Goal: Task Accomplishment & Management: Manage account settings

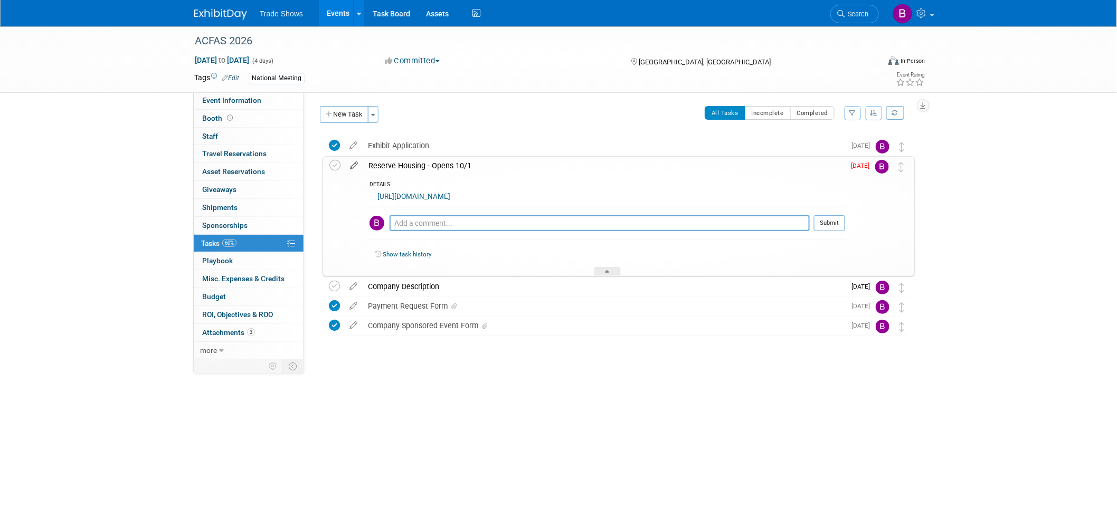
click at [354, 166] on icon at bounding box center [354, 163] width 18 height 13
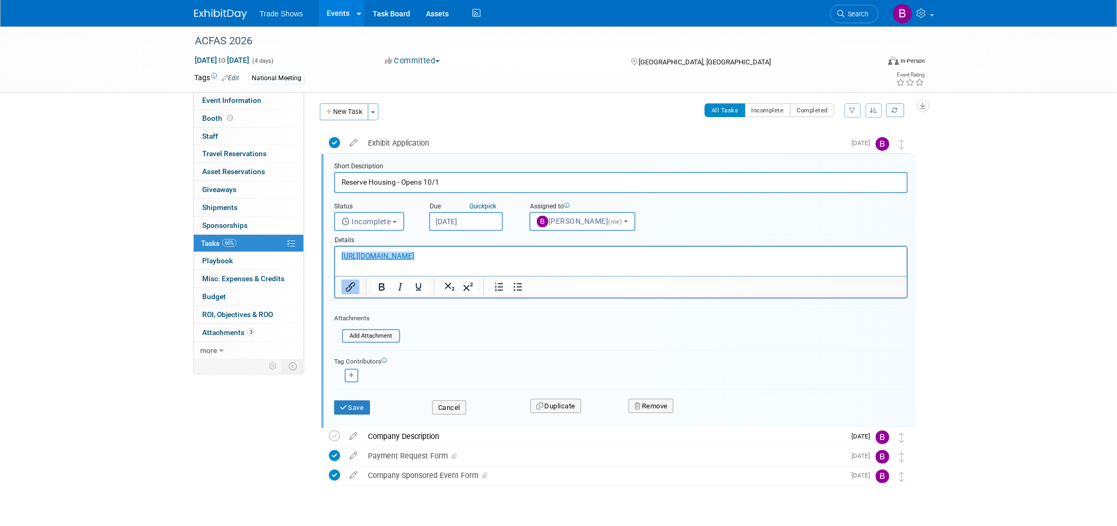
click at [414, 255] on link "﻿[URL][DOMAIN_NAME]" at bounding box center [377, 256] width 73 height 8
click at [514, 259] on p "[URL][DOMAIN_NAME]" at bounding box center [620, 256] width 559 height 10
click at [161, 473] on div "ACFAS 2026 [DATE] to [DATE] (4 days) [DATE] to [DATE] Committed Committed Consi…" at bounding box center [558, 287] width 1117 height 527
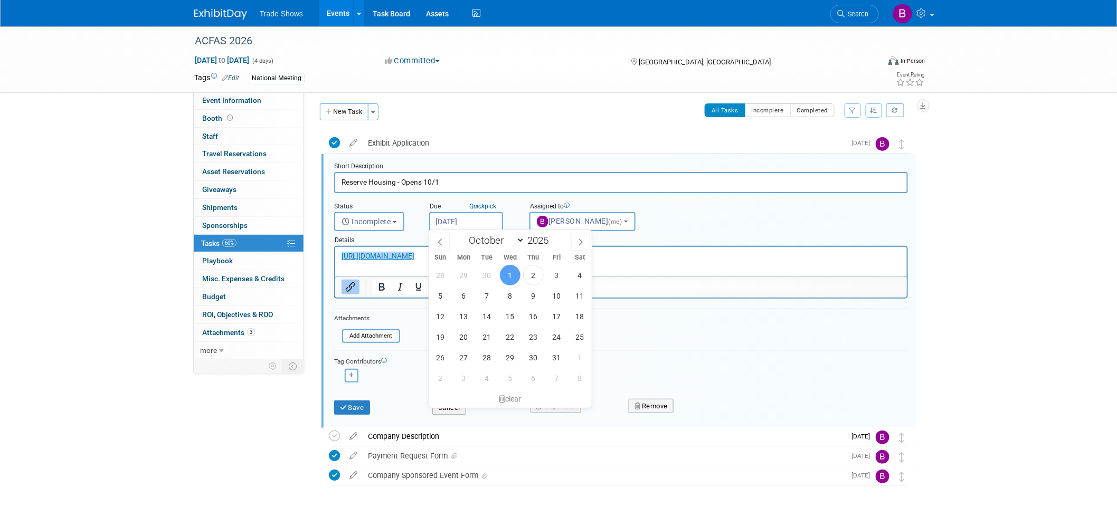
click at [468, 218] on input "[DATE]" at bounding box center [466, 221] width 74 height 19
click at [470, 300] on span "6" at bounding box center [463, 295] width 21 height 21
type input "[DATE]"
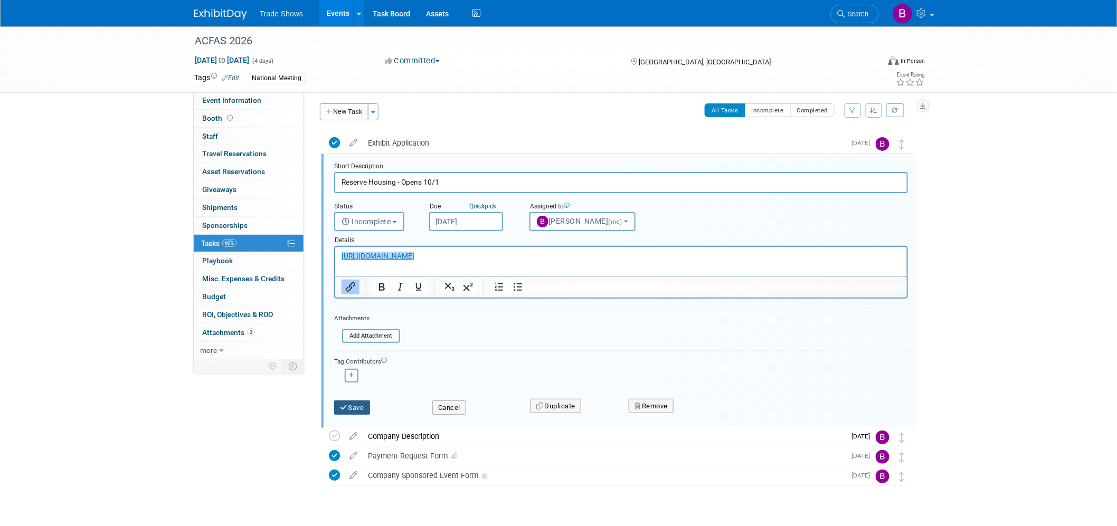
click at [351, 407] on button "Save" at bounding box center [352, 408] width 36 height 15
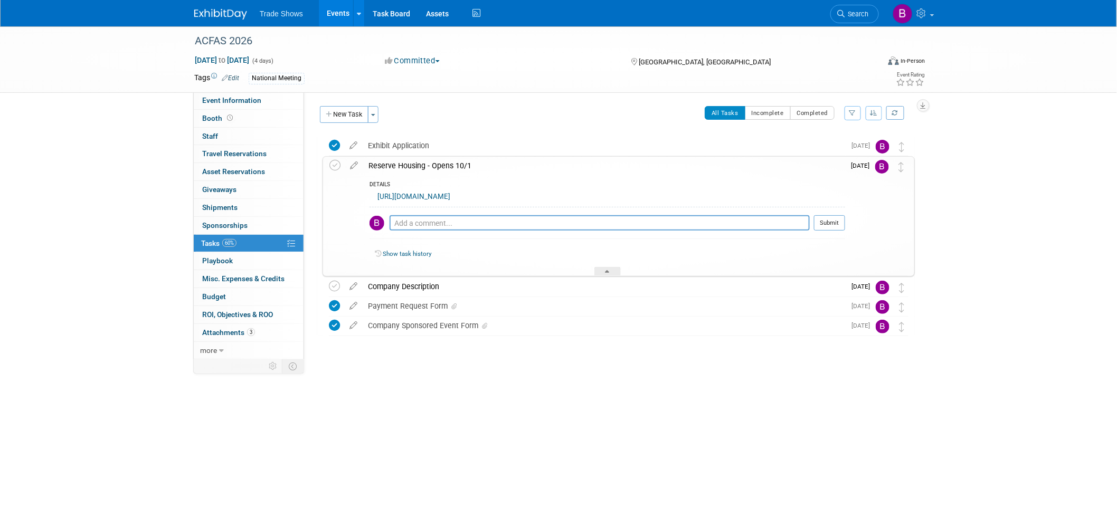
click at [234, 21] on div "Trade Shows Events Add Event Bulk Upload Events Shareable Event Boards Recently…" at bounding box center [558, 13] width 728 height 26
click at [231, 17] on img at bounding box center [220, 14] width 53 height 11
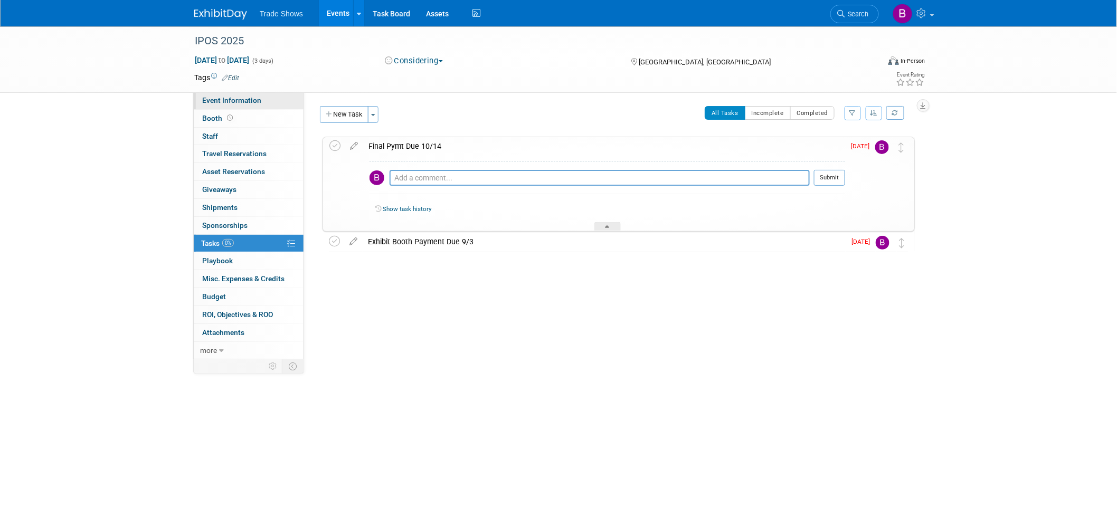
click at [236, 101] on span "Event Information" at bounding box center [231, 100] width 59 height 8
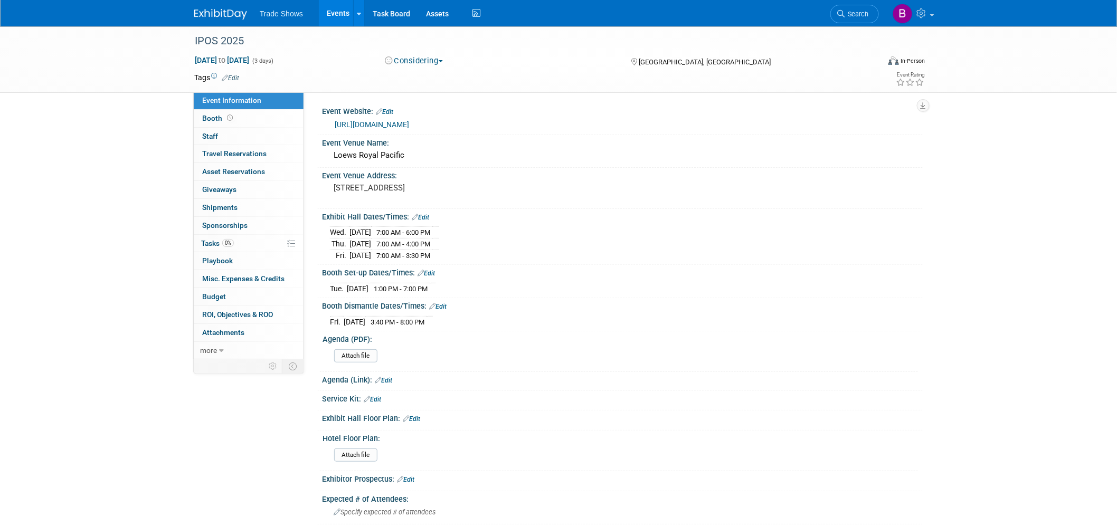
scroll to position [234, 0]
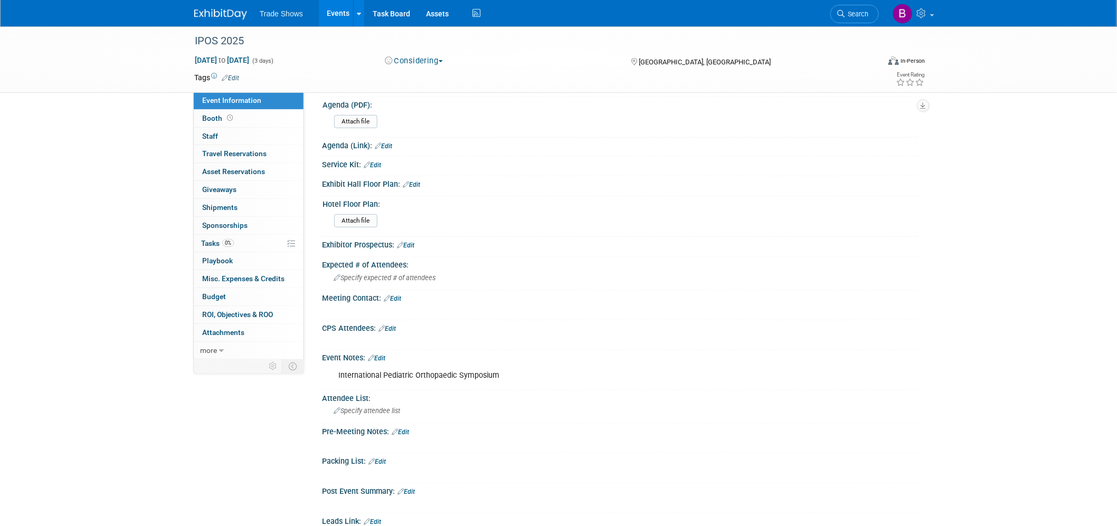
click at [383, 355] on link "Edit" at bounding box center [376, 358] width 17 height 7
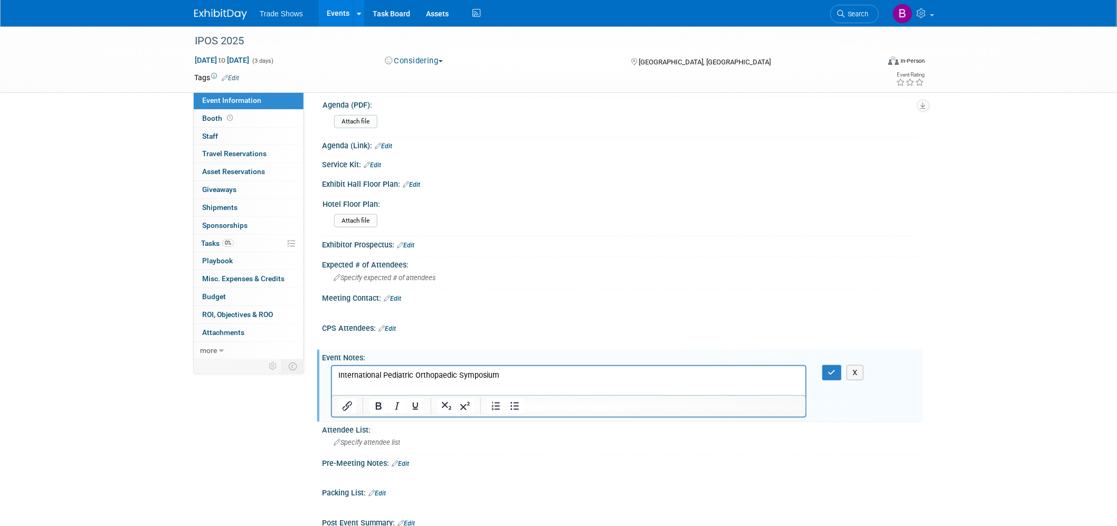
scroll to position [0, 0]
click at [512, 376] on p "International Pediatric Orthopaedic Symposium" at bounding box center [568, 375] width 461 height 11
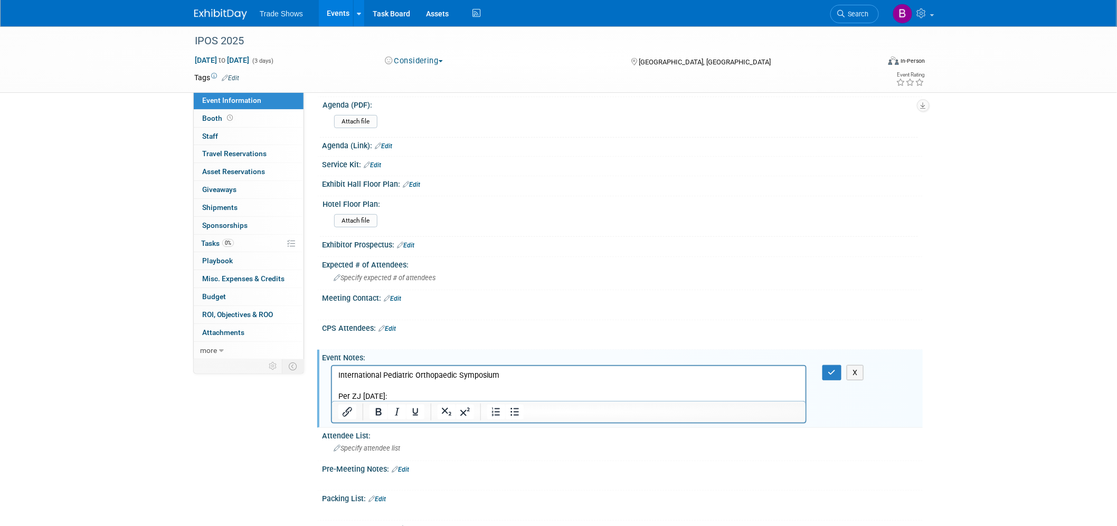
click at [423, 395] on p "International Pediatric Orthopaedic Symposium Per ZJ 10/1/25:" at bounding box center [568, 386] width 461 height 32
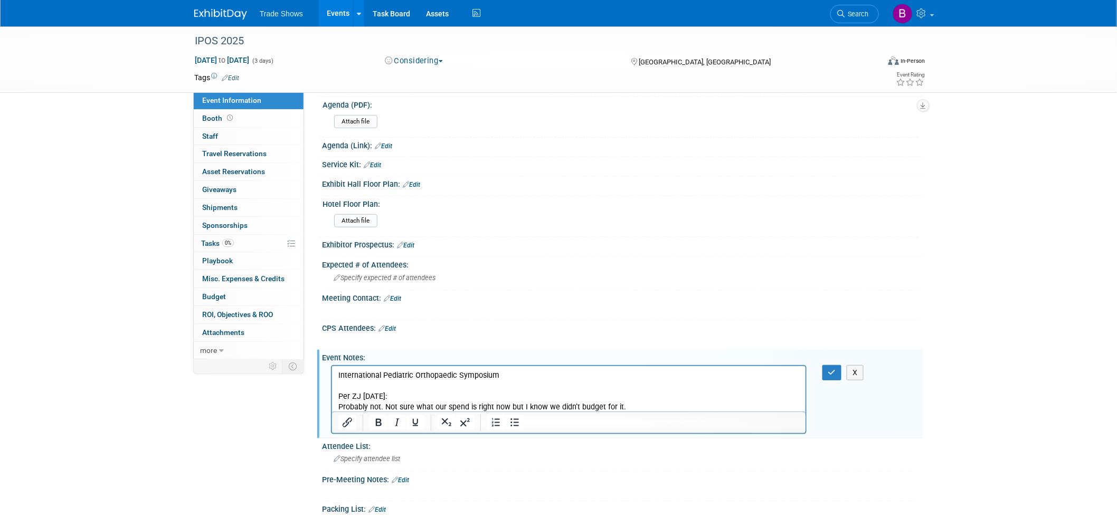
click at [671, 399] on p "International Pediatric Orthopaedic Symposium Per ZJ 10/1/25:" at bounding box center [568, 386] width 461 height 32
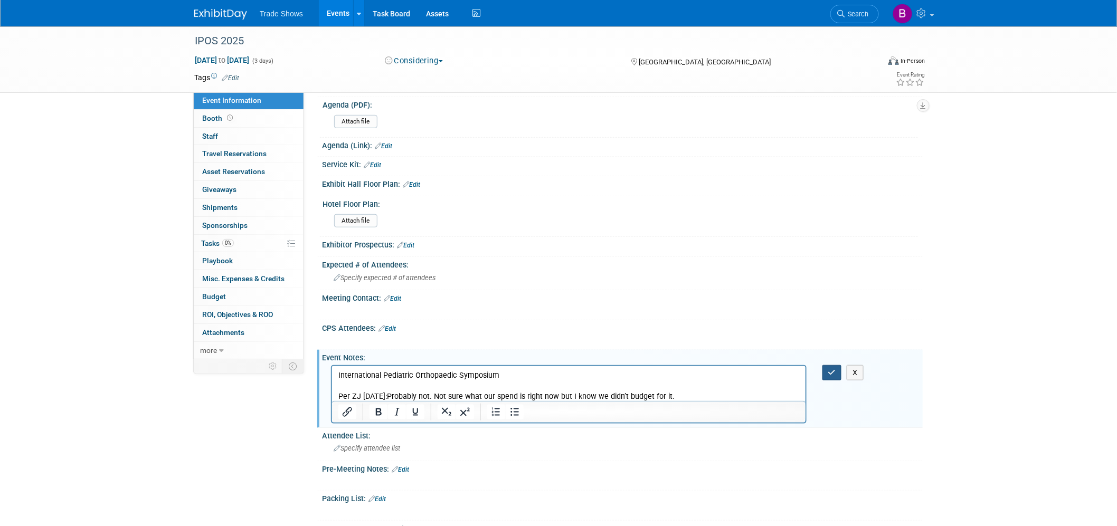
click at [832, 369] on icon "button" at bounding box center [832, 372] width 8 height 7
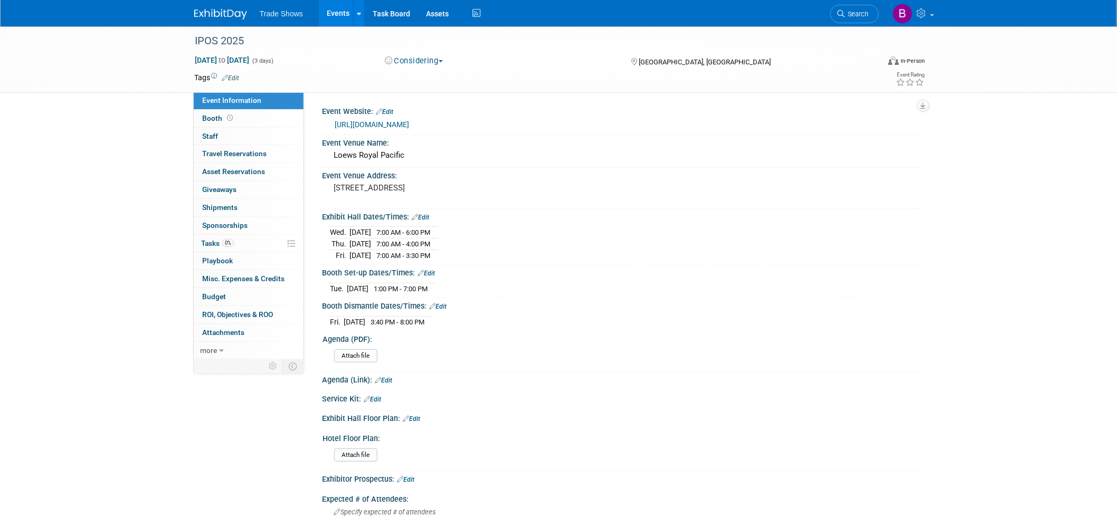
click at [421, 60] on button "Considering" at bounding box center [414, 60] width 66 height 11
click at [426, 110] on link "Not Going" at bounding box center [437, 107] width 111 height 15
click at [215, 250] on link "0% Tasks 0%" at bounding box center [249, 243] width 110 height 17
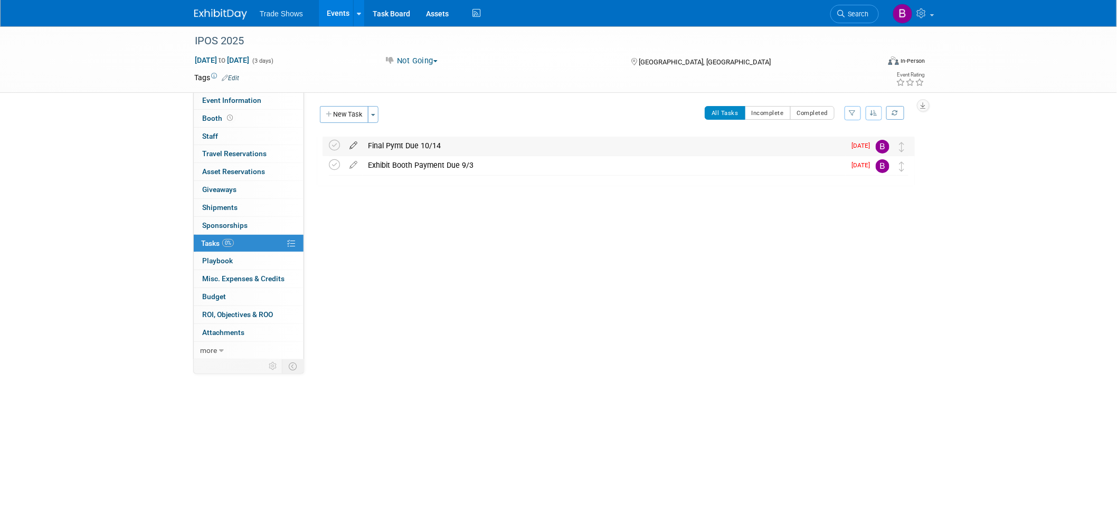
click at [351, 145] on icon at bounding box center [353, 143] width 18 height 13
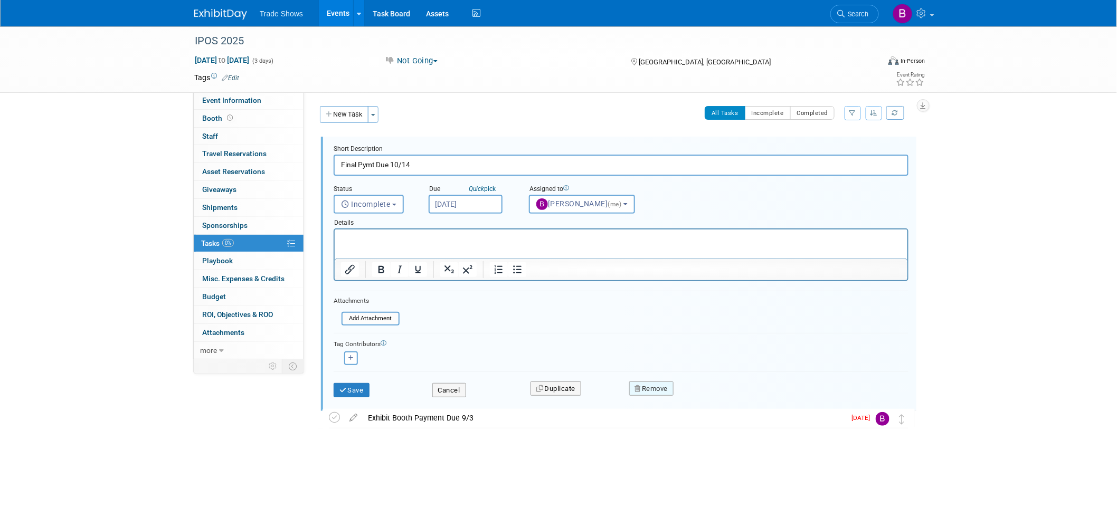
drag, startPoint x: 678, startPoint y: 382, endPoint x: 669, endPoint y: 384, distance: 9.1
click at [673, 384] on div "Remove" at bounding box center [744, 388] width 246 height 25
click at [668, 386] on button "Remove" at bounding box center [651, 389] width 45 height 15
click at [705, 395] on icon at bounding box center [703, 398] width 6 height 6
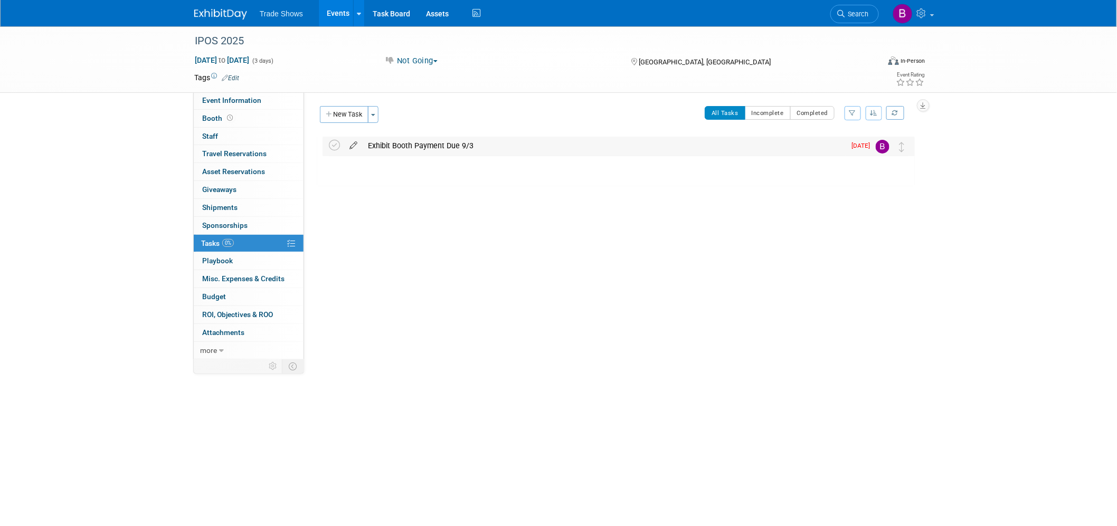
click at [355, 145] on icon at bounding box center [353, 143] width 18 height 13
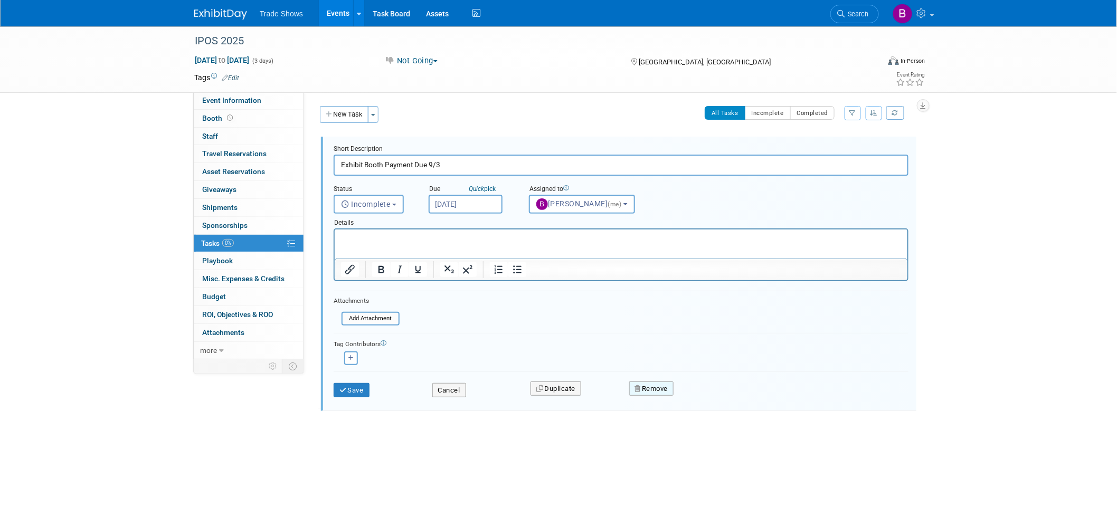
click at [664, 383] on button "Remove" at bounding box center [651, 389] width 45 height 15
click at [710, 397] on link "Yes" at bounding box center [710, 397] width 31 height 17
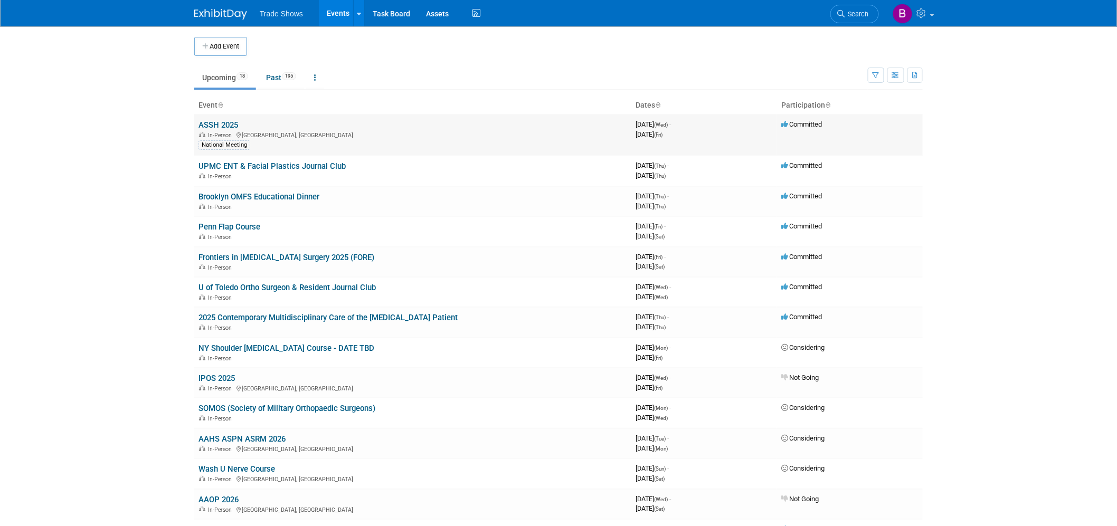
click at [221, 128] on link "ASSH 2025" at bounding box center [218, 124] width 40 height 9
